Goal: Information Seeking & Learning: Check status

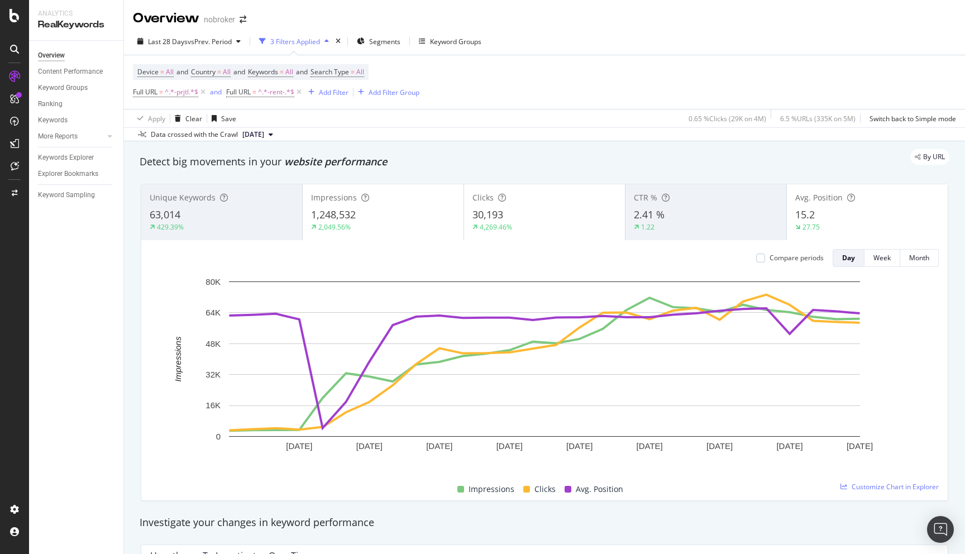
click at [656, 31] on div "Last 28 Days vs Prev. Period 3 Filters Applied Segments Keyword Groups Device =…" at bounding box center [544, 84] width 841 height 113
